Goal: Check status: Check status

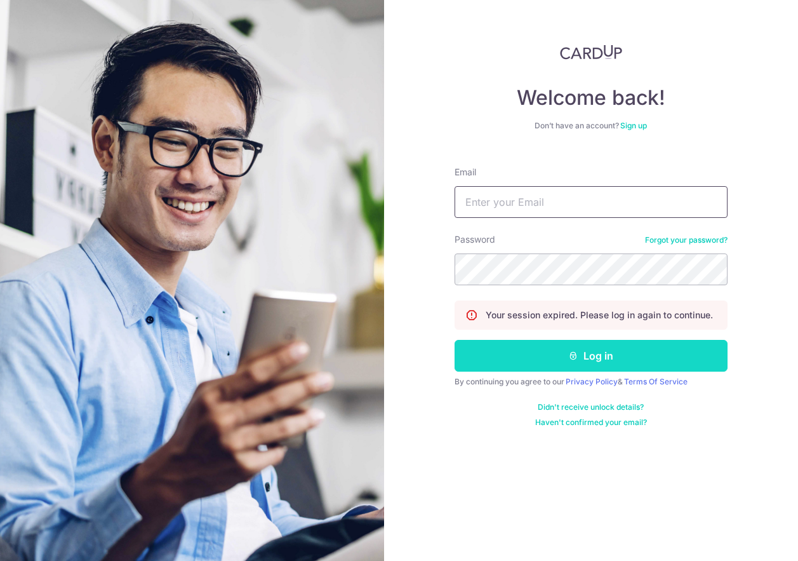
type input "[EMAIL_ADDRESS][DOMAIN_NAME]"
click at [515, 350] on button "Log in" at bounding box center [591, 356] width 273 height 32
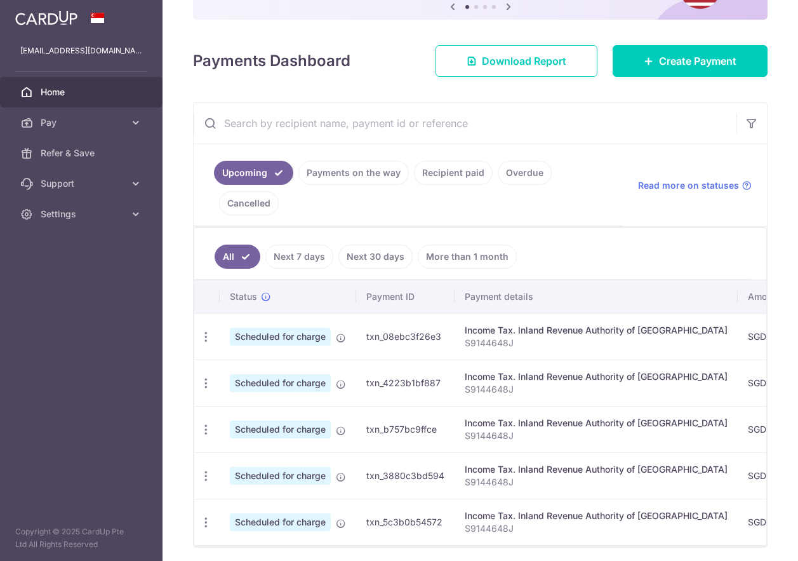
scroll to position [146, 0]
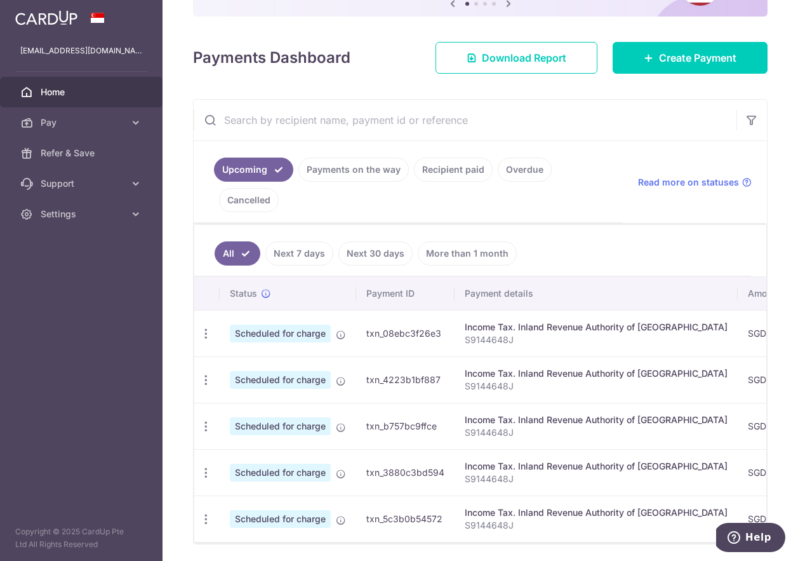
click at [356, 171] on link "Payments on the way" at bounding box center [353, 169] width 110 height 24
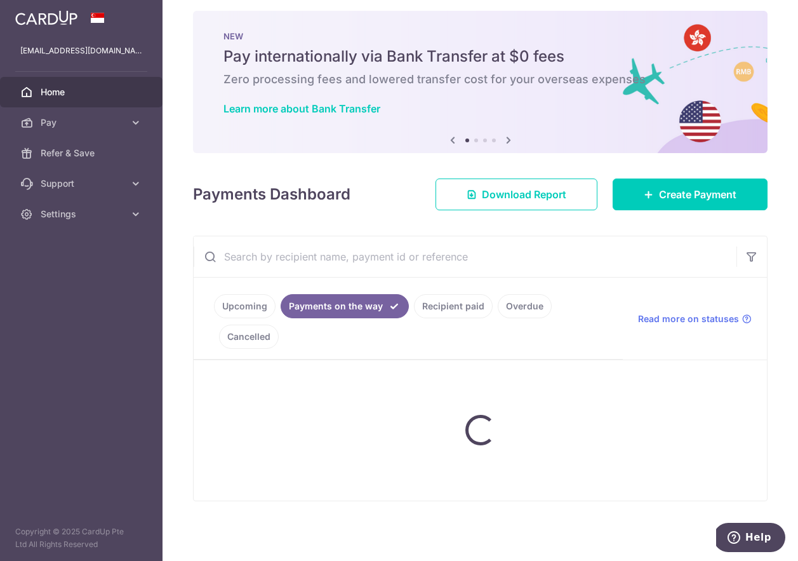
scroll to position [0, 0]
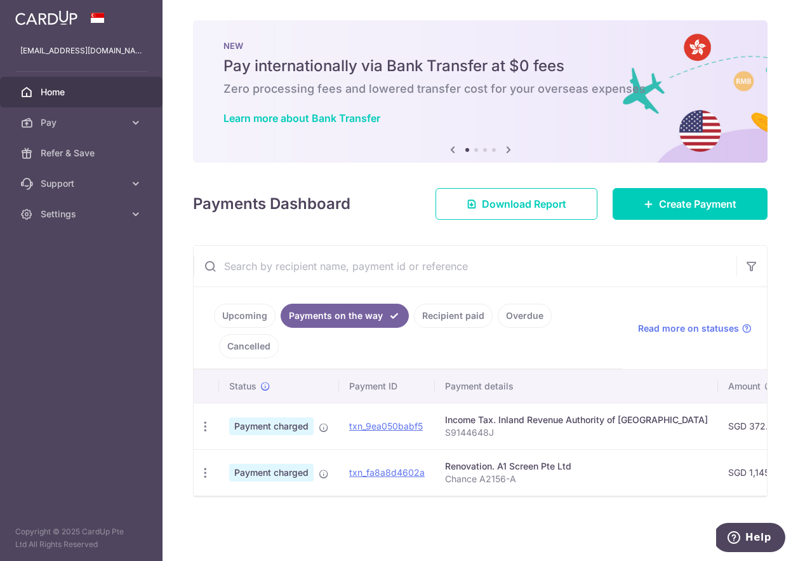
click at [446, 312] on link "Recipient paid" at bounding box center [453, 315] width 79 height 24
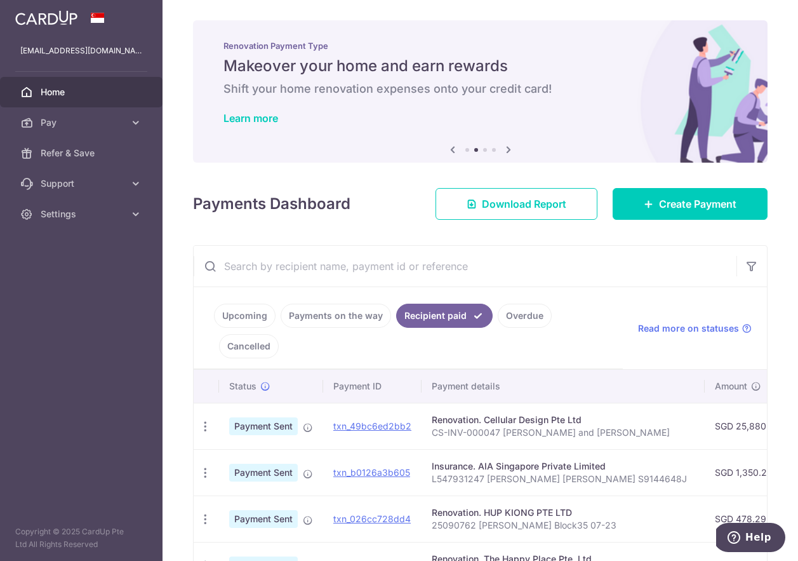
click at [359, 314] on link "Payments on the way" at bounding box center [336, 315] width 110 height 24
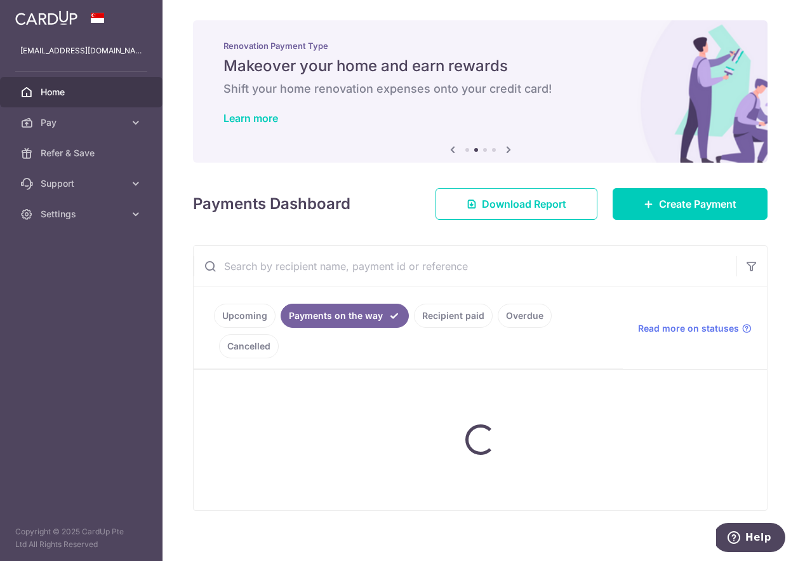
click at [241, 317] on ul "Upcoming Payments on the way Recipient paid Overdue Cancelled" at bounding box center [408, 328] width 429 height 82
click at [329, 340] on ul "Upcoming Payments on the way Recipient paid Overdue Cancelled" at bounding box center [408, 328] width 429 height 82
click at [434, 312] on ul "Upcoming Payments on the way Recipient paid Overdue Cancelled" at bounding box center [408, 328] width 429 height 82
click at [236, 317] on ul "Upcoming Payments on the way Recipient paid Overdue Cancelled" at bounding box center [408, 328] width 429 height 82
click at [249, 350] on ul "Upcoming Payments on the way Recipient paid Overdue Cancelled" at bounding box center [408, 328] width 429 height 82
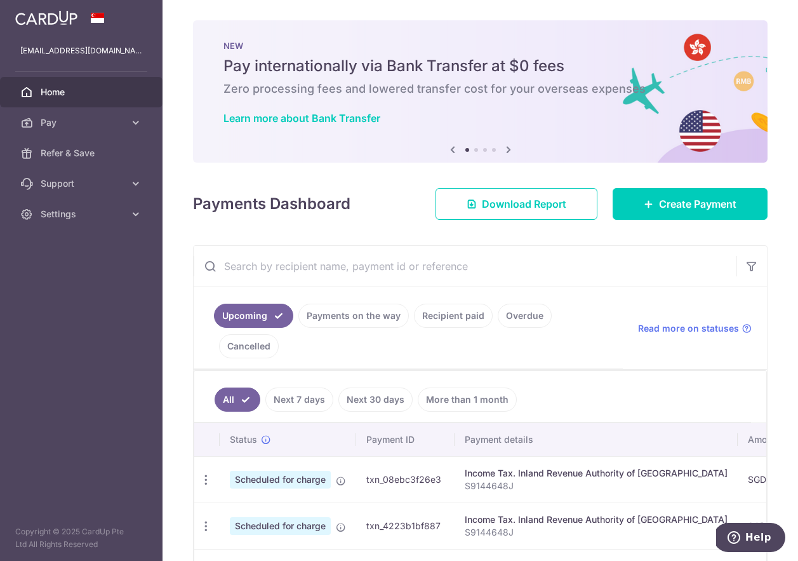
click at [349, 315] on link "Payments on the way" at bounding box center [353, 315] width 110 height 24
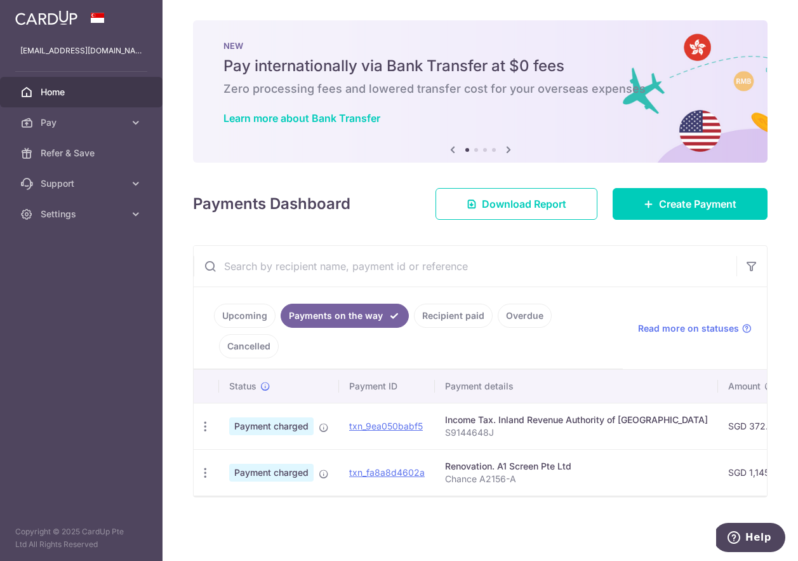
click at [508, 147] on icon at bounding box center [508, 150] width 15 height 16
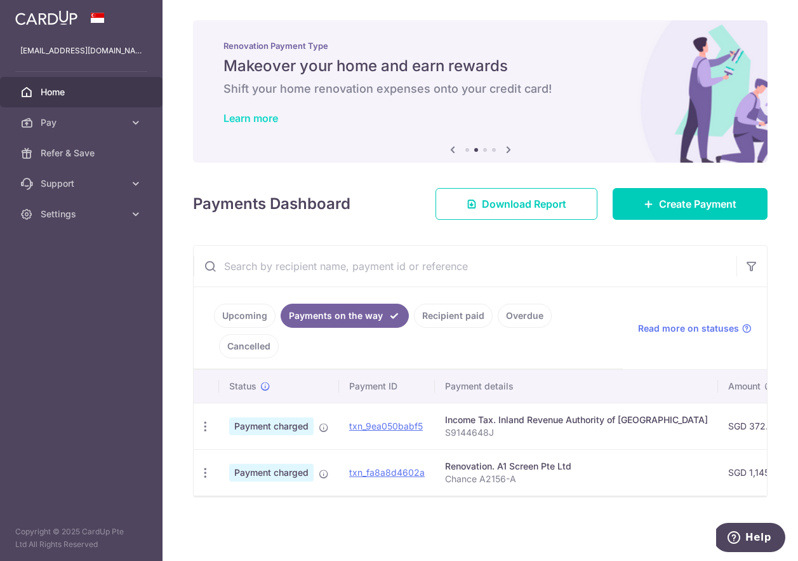
click at [270, 116] on link "Learn more" at bounding box center [250, 118] width 55 height 13
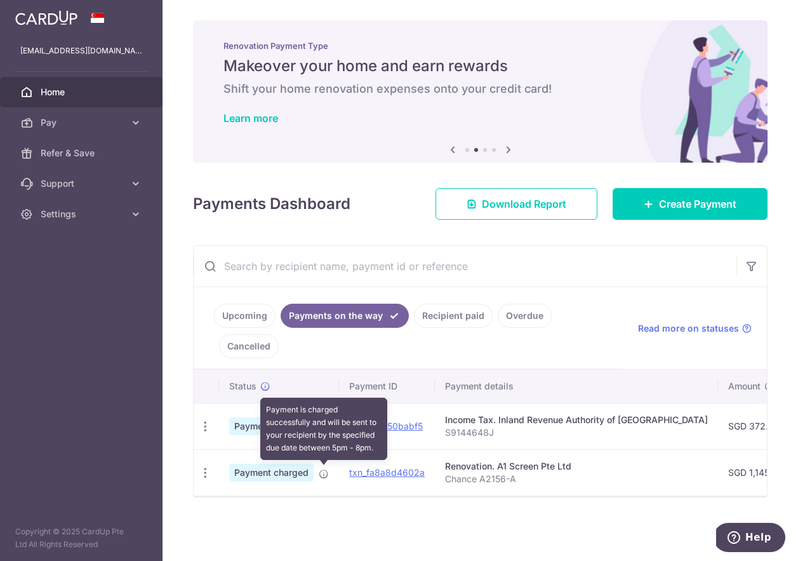
click at [324, 473] on icon at bounding box center [324, 474] width 10 height 10
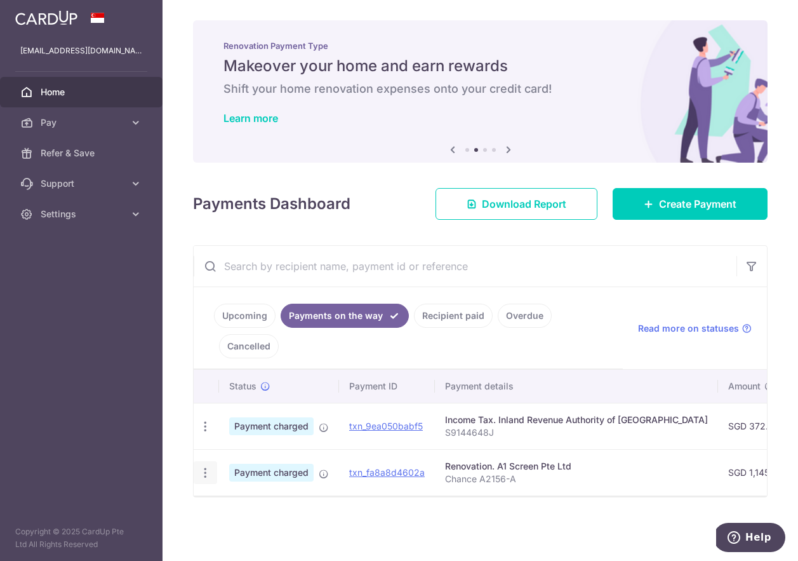
click at [203, 472] on icon "button" at bounding box center [205, 472] width 13 height 13
click at [234, 511] on span "PDF Receipt" at bounding box center [273, 507] width 86 height 13
